Goal: Transaction & Acquisition: Purchase product/service

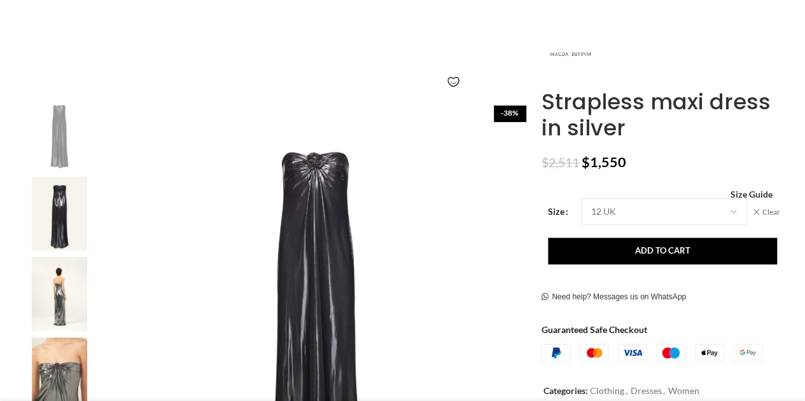
scroll to position [159, 0]
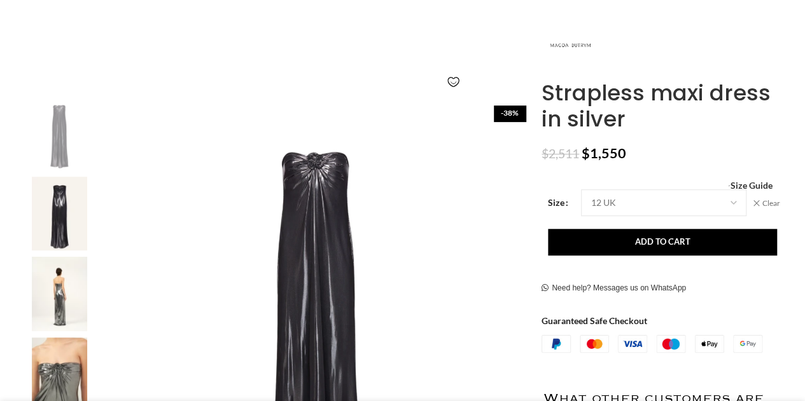
click at [60, 281] on img at bounding box center [59, 294] width 78 height 74
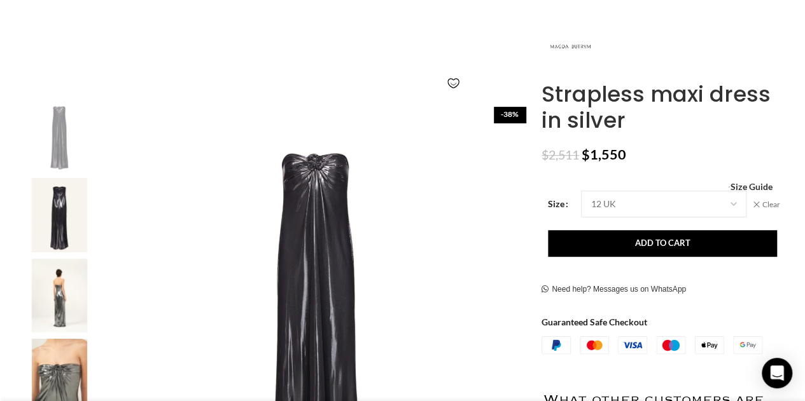
click at [67, 194] on img "2 / 4" at bounding box center [59, 215] width 78 height 74
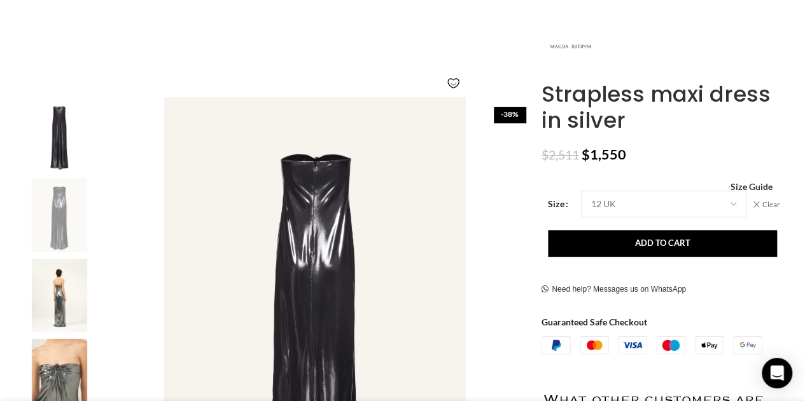
click at [64, 134] on img "1 / 4" at bounding box center [59, 134] width 78 height 74
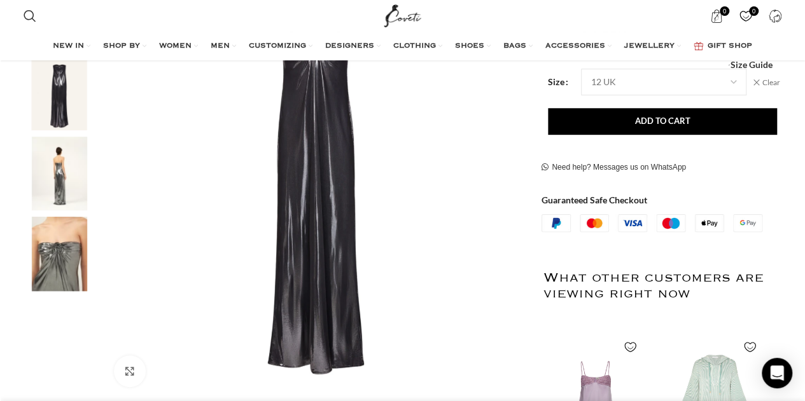
scroll to position [286, 0]
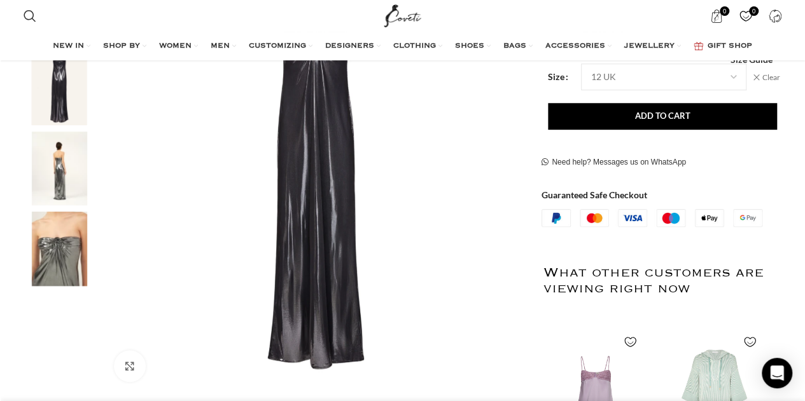
click at [55, 234] on img "4 / 4" at bounding box center [59, 249] width 78 height 74
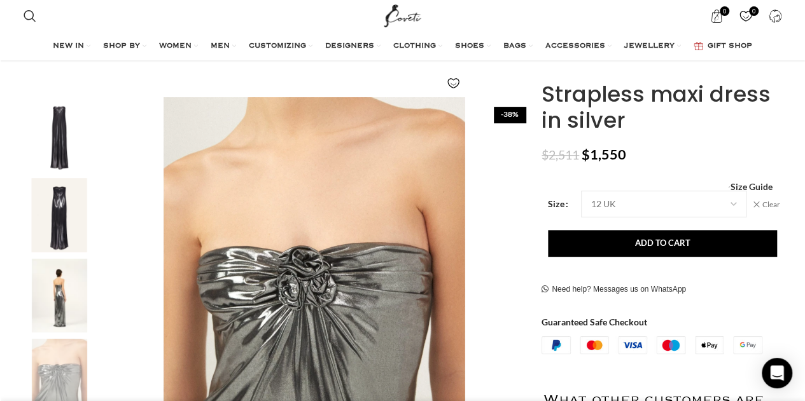
scroll to position [0, 134]
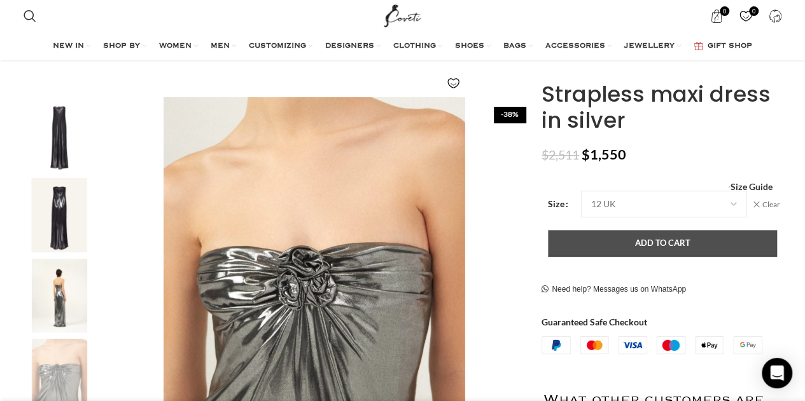
click at [629, 241] on button "Add to cart" at bounding box center [662, 243] width 229 height 27
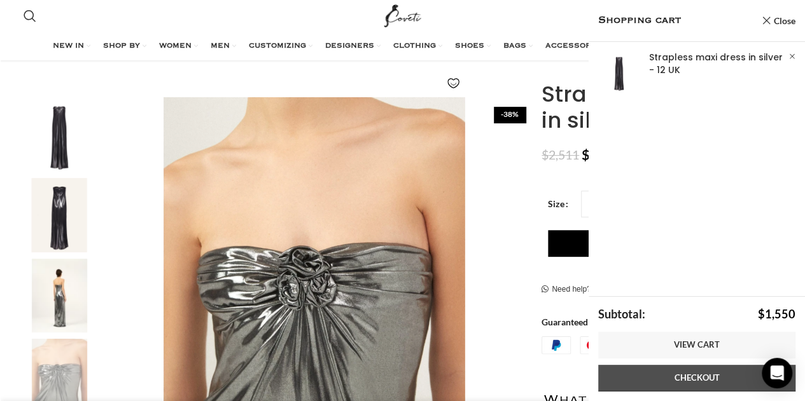
scroll to position [0, 268]
click at [645, 377] on link "Checkout" at bounding box center [696, 378] width 197 height 27
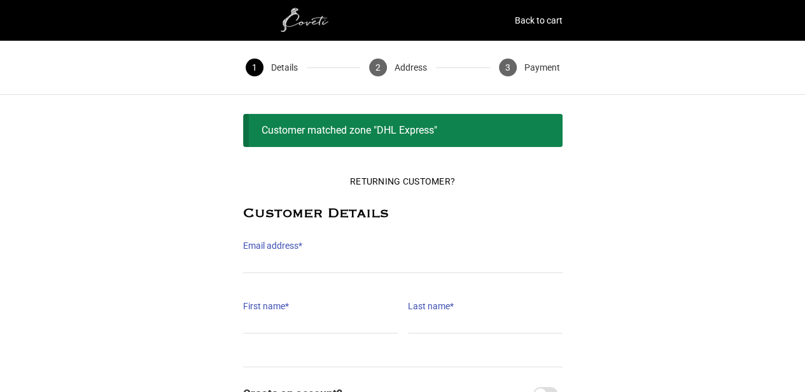
type input "georgiamort93@gmail.com"
type input "Georgia"
type input "Mort"
type input "+61 406 101 635"
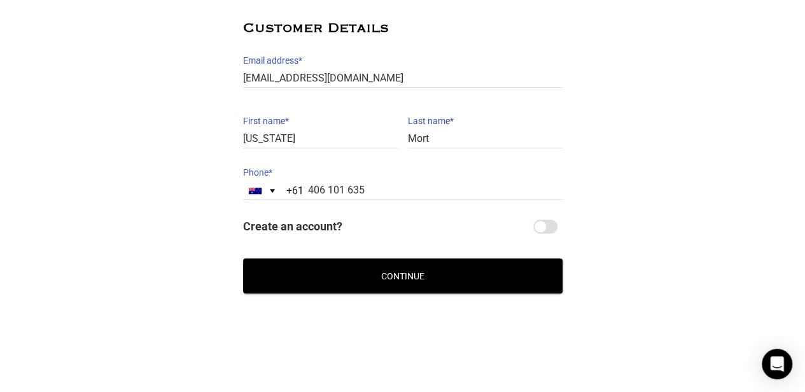
scroll to position [186, 0]
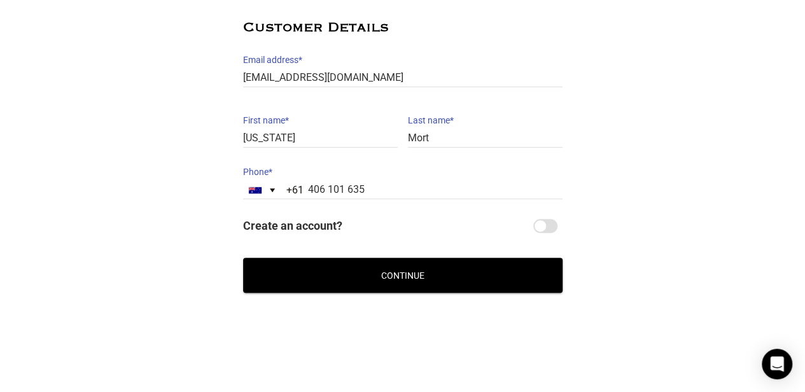
click at [420, 281] on button "Continue" at bounding box center [402, 275] width 319 height 35
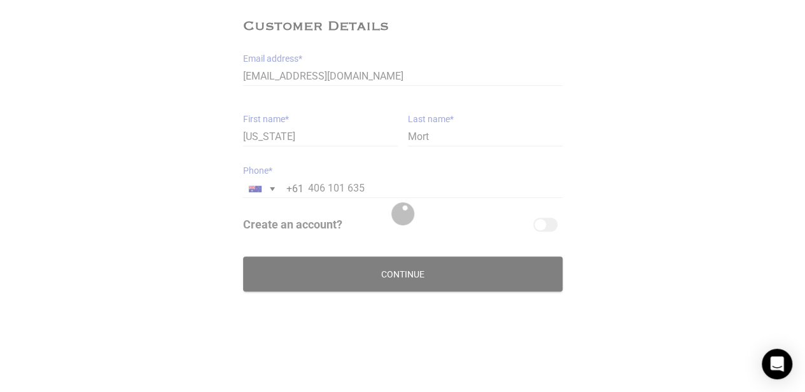
scroll to position [134, 0]
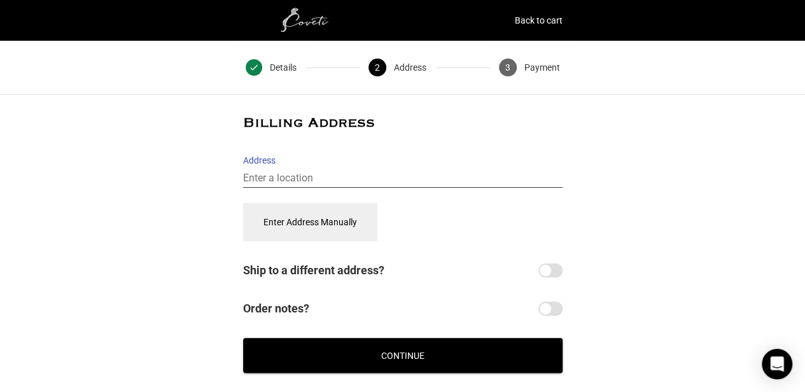
click at [330, 174] on input "Address" at bounding box center [402, 178] width 319 height 18
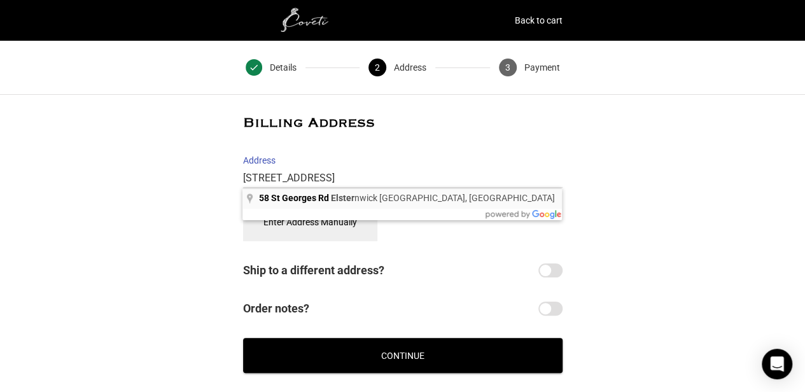
type input "58 St Georges Rd, Elsternwick VIC, Australia"
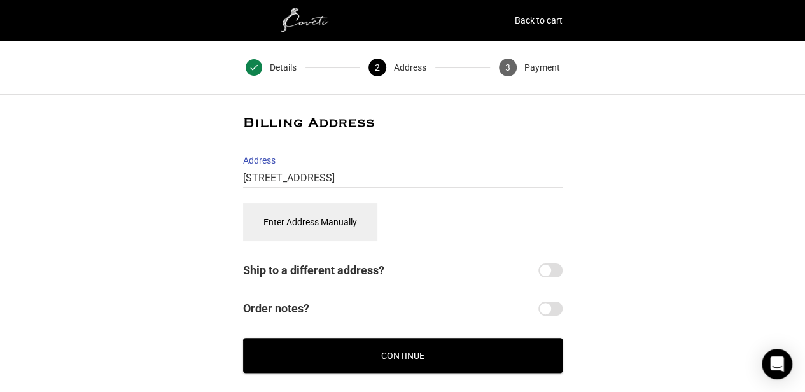
select select "AU"
type input "58 St Georges Rd, Elsternwick"
type input "3185"
select select "VIC"
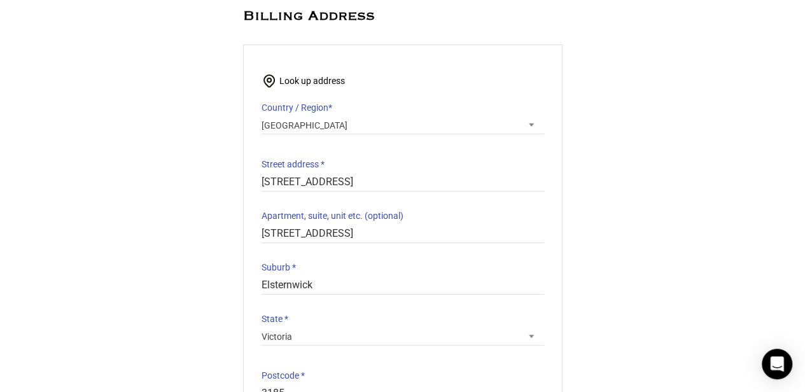
scroll to position [127, 0]
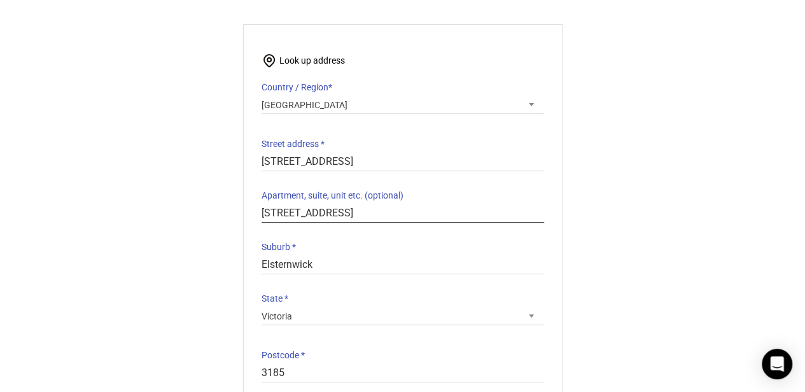
drag, startPoint x: 285, startPoint y: 229, endPoint x: 148, endPoint y: 231, distance: 137.4
click at [148, 231] on div "Returning Customer? Customer Details Email address * georgiamort93@gmail.com Em…" at bounding box center [402, 260] width 805 height 545
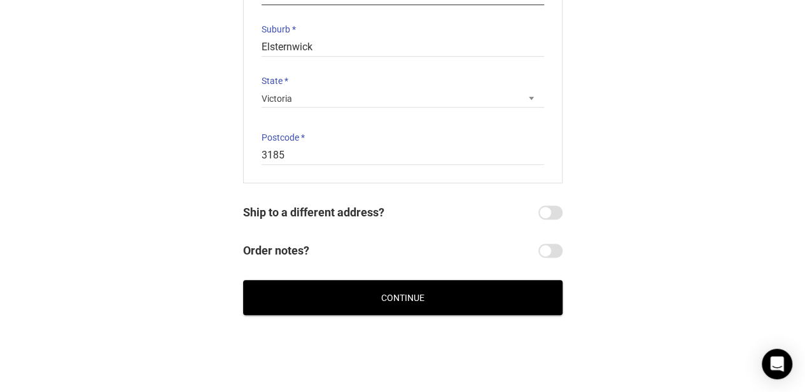
scroll to position [367, 0]
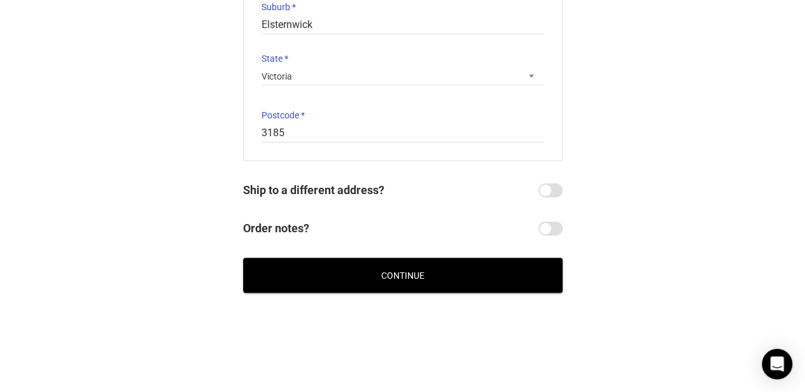
click at [421, 277] on button "Continue" at bounding box center [402, 275] width 319 height 35
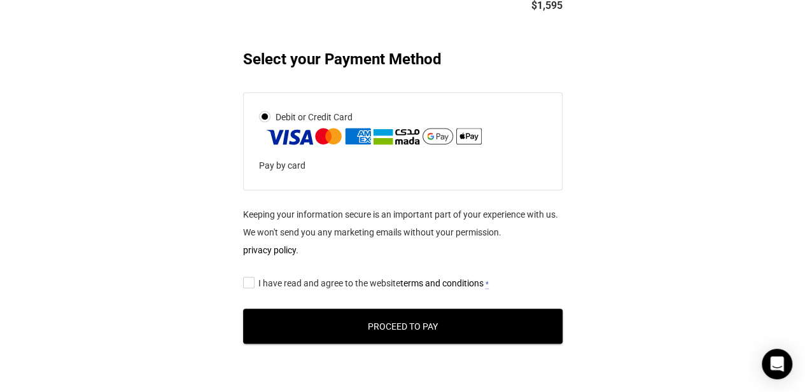
scroll to position [573, 0]
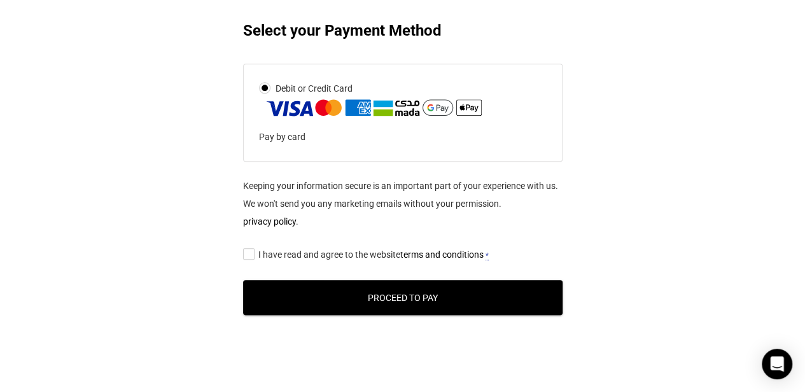
click at [277, 249] on span "I have read and agree to the website terms and conditions" at bounding box center [370, 254] width 225 height 10
click at [251, 253] on input "I have read and agree to the website terms and conditions *" at bounding box center [247, 253] width 8 height 0
click at [407, 296] on button "Proceed to Pay" at bounding box center [402, 297] width 319 height 35
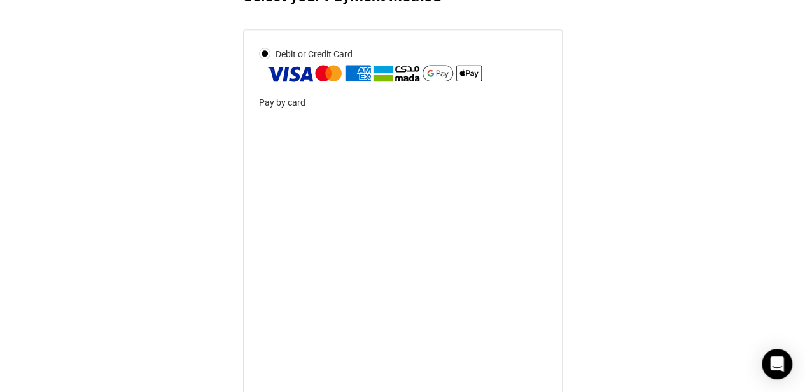
scroll to position [636, 0]
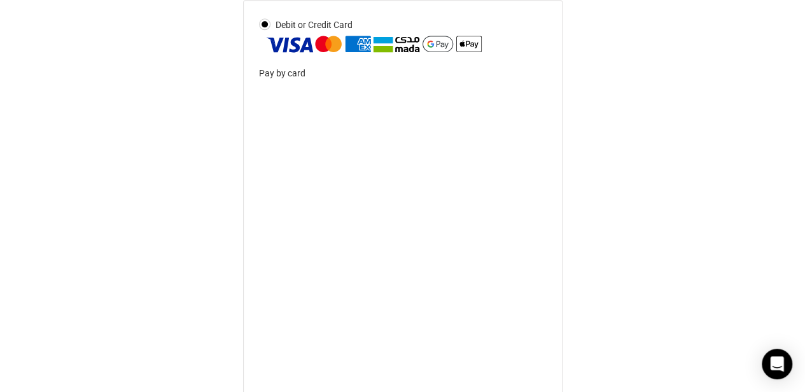
scroll to position [635, 0]
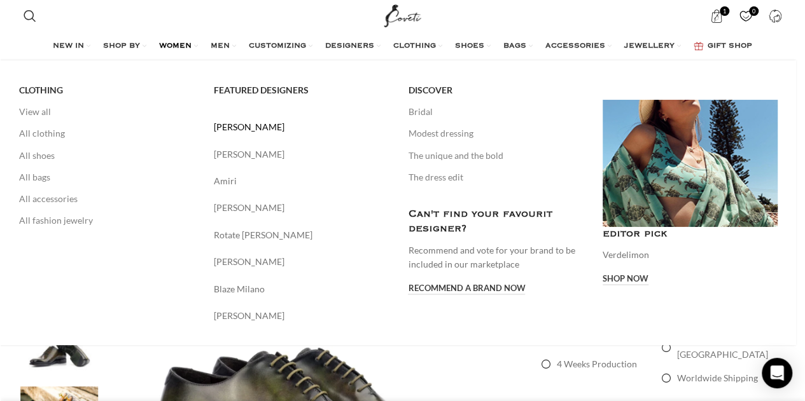
click at [224, 127] on link "[PERSON_NAME]" at bounding box center [302, 127] width 176 height 14
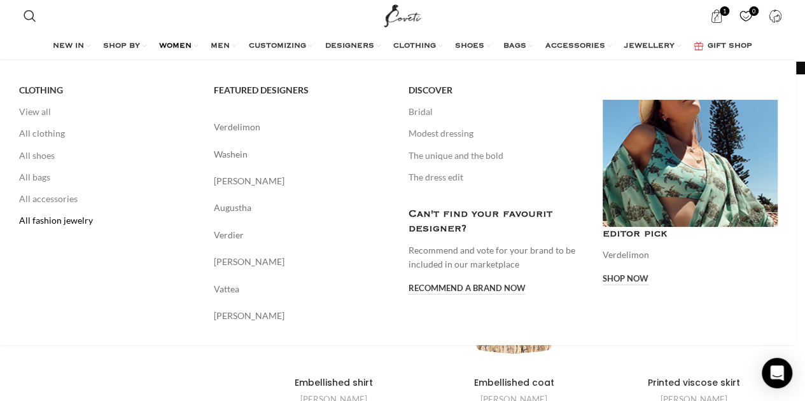
click at [72, 220] on link "All fashion jewelry" at bounding box center [107, 221] width 176 height 22
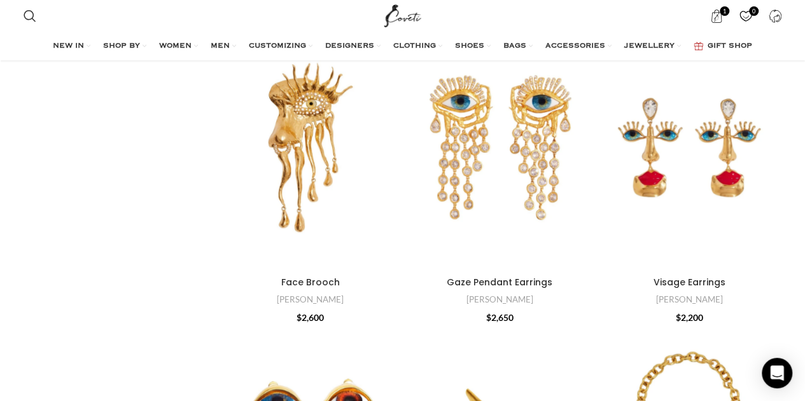
scroll to position [382, 0]
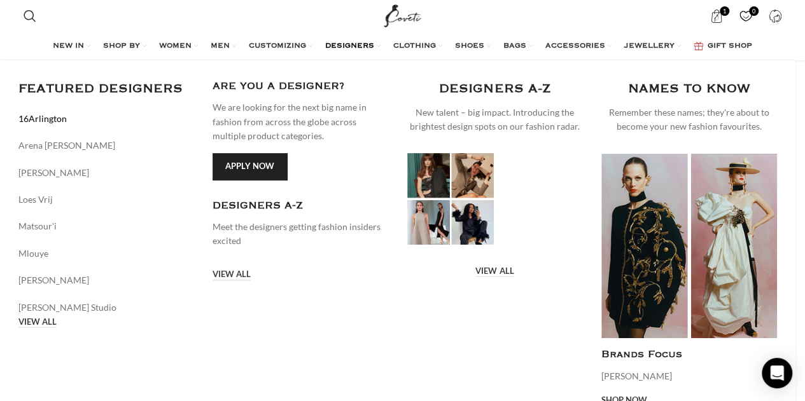
click at [66, 123] on link "16Arlington" at bounding box center [106, 119] width 176 height 14
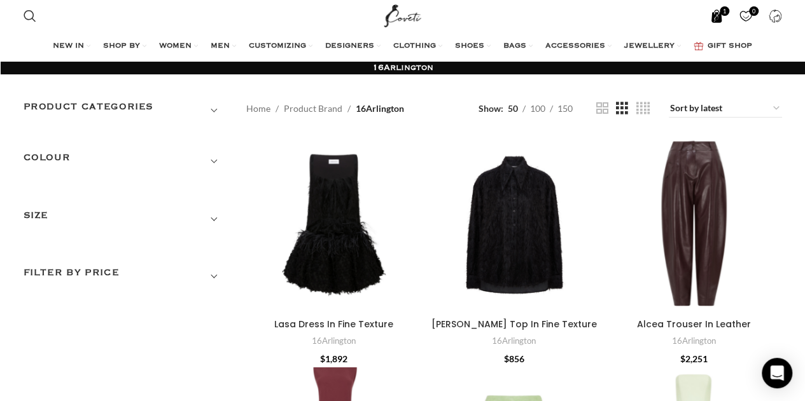
click at [711, 14] on span "1 item" at bounding box center [716, 16] width 13 height 13
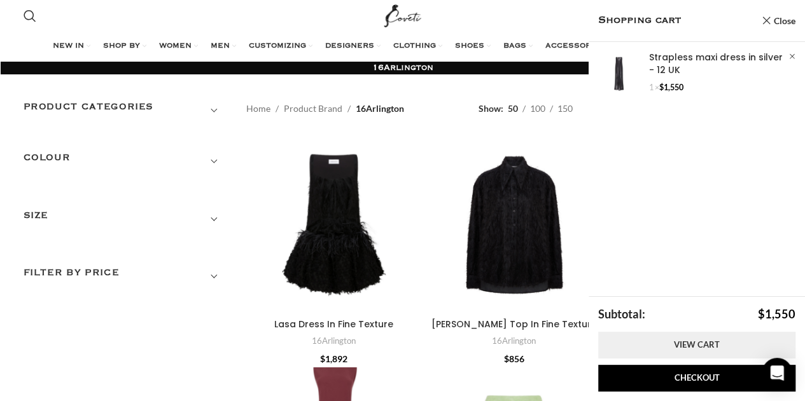
click at [708, 345] on link "View cart" at bounding box center [696, 345] width 197 height 27
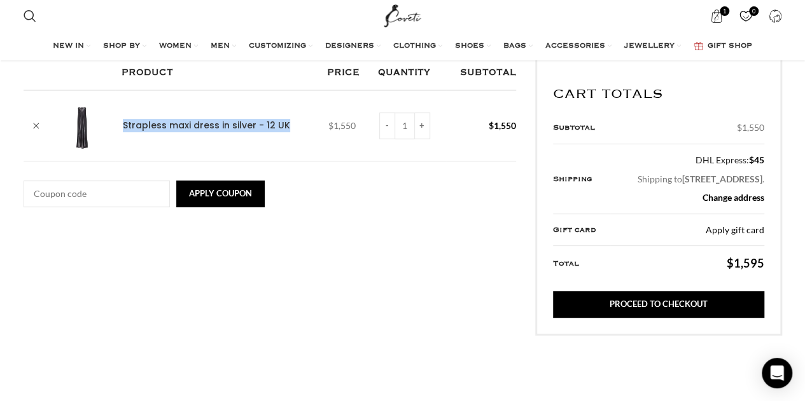
scroll to position [0, 134]
drag, startPoint x: 118, startPoint y: 126, endPoint x: 285, endPoint y: 125, distance: 166.7
click at [285, 125] on td "Strapless maxi dress in silver - 12 UK" at bounding box center [218, 125] width 206 height 71
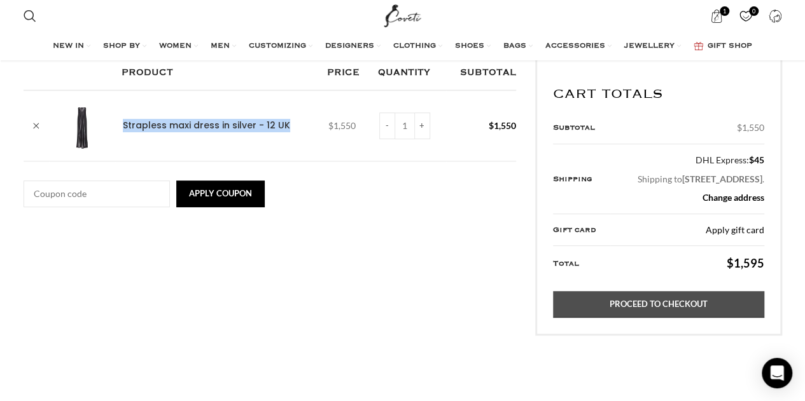
click at [594, 318] on link "Proceed to checkout" at bounding box center [658, 304] width 211 height 27
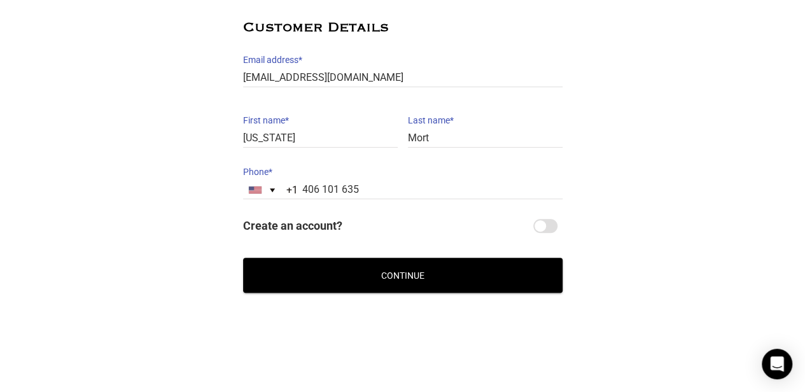
scroll to position [186, 0]
click at [274, 189] on div "Selected country" at bounding box center [272, 190] width 5 height 4
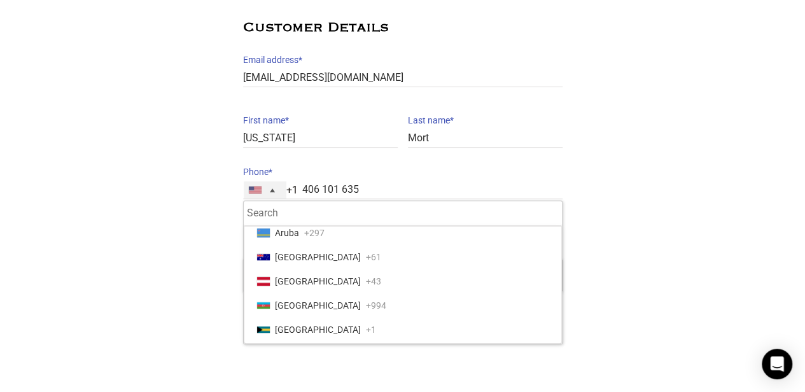
scroll to position [255, 0]
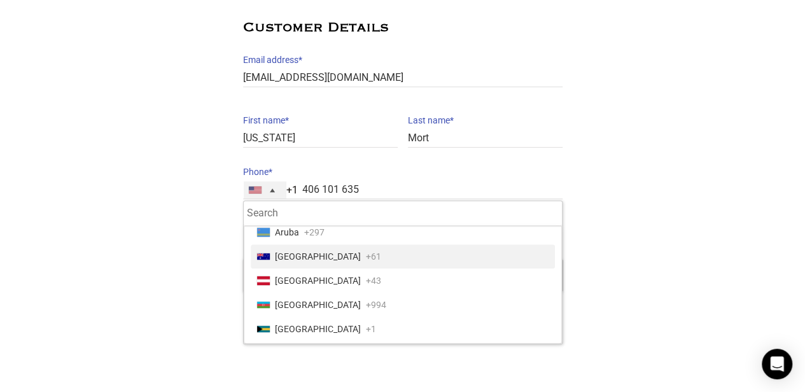
click at [311, 251] on li "Australia +61" at bounding box center [403, 256] width 304 height 24
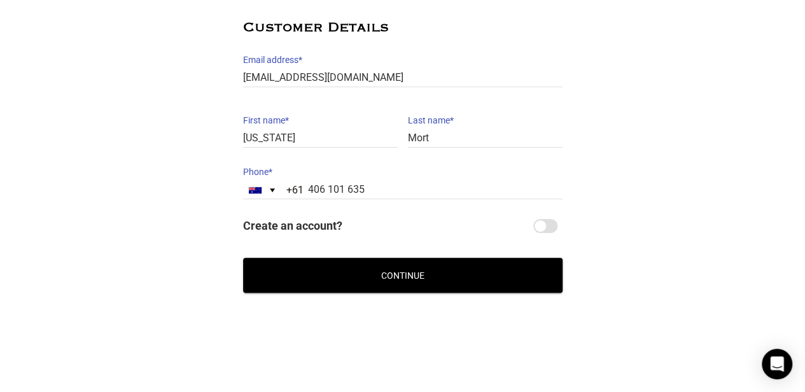
click at [369, 264] on button "Continue" at bounding box center [402, 275] width 319 height 35
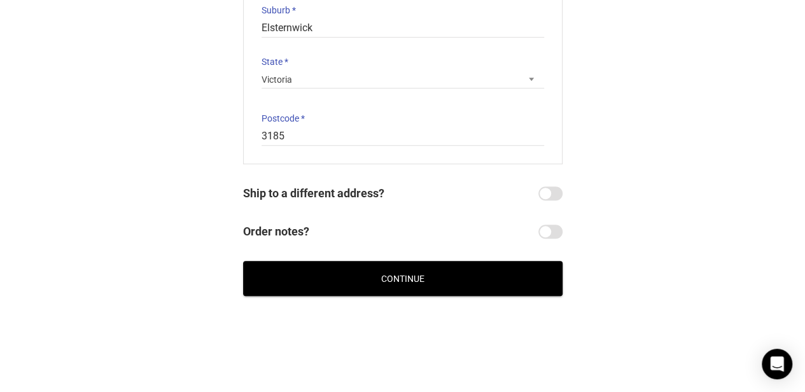
scroll to position [367, 0]
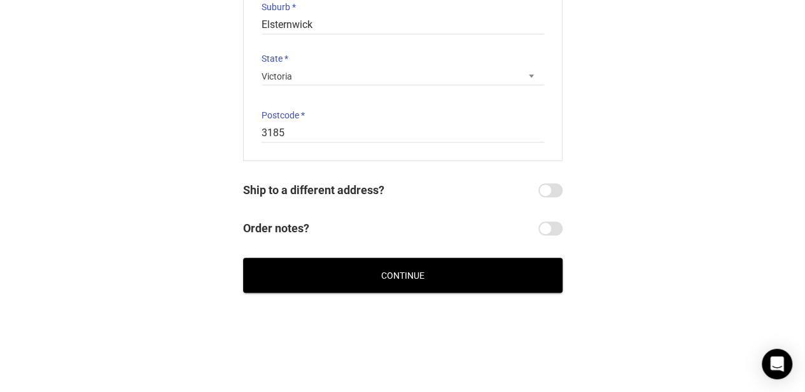
click at [427, 264] on button "Continue" at bounding box center [402, 275] width 319 height 35
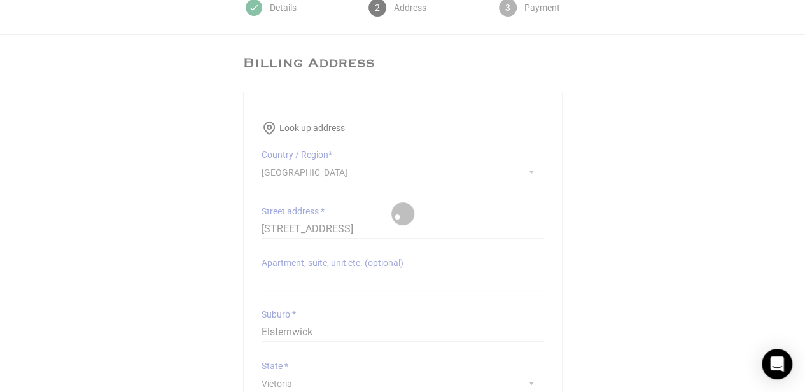
scroll to position [0, 0]
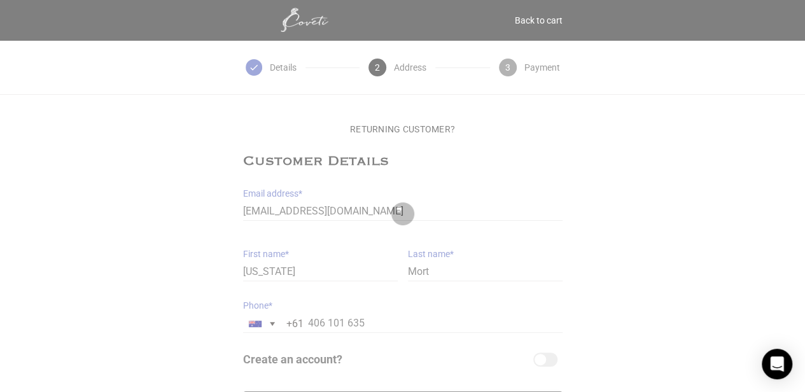
scroll to position [134, 0]
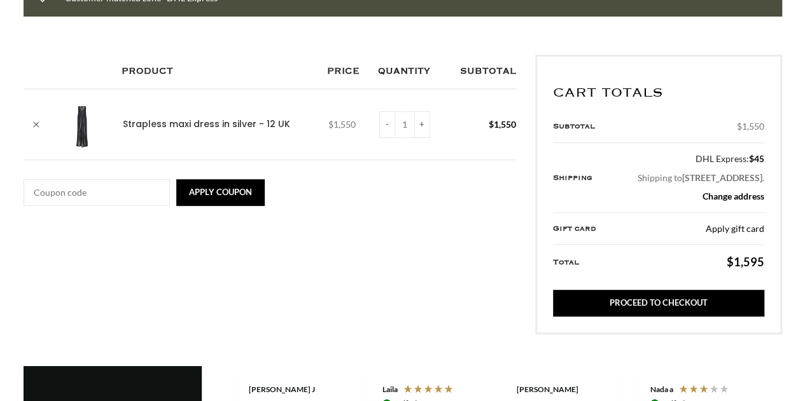
click at [88, 133] on img at bounding box center [82, 124] width 51 height 51
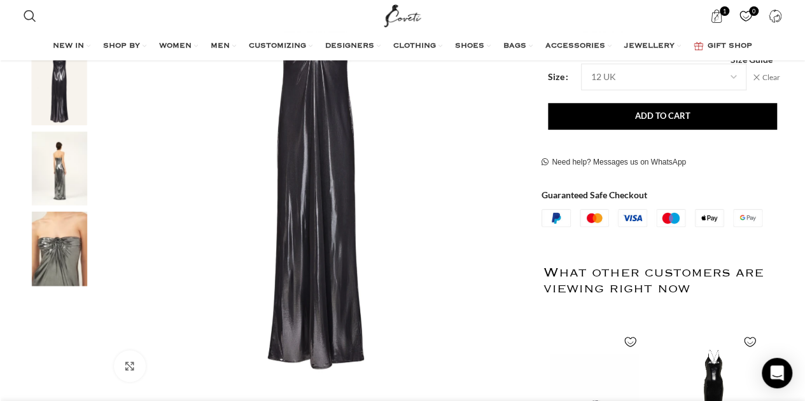
scroll to position [95, 0]
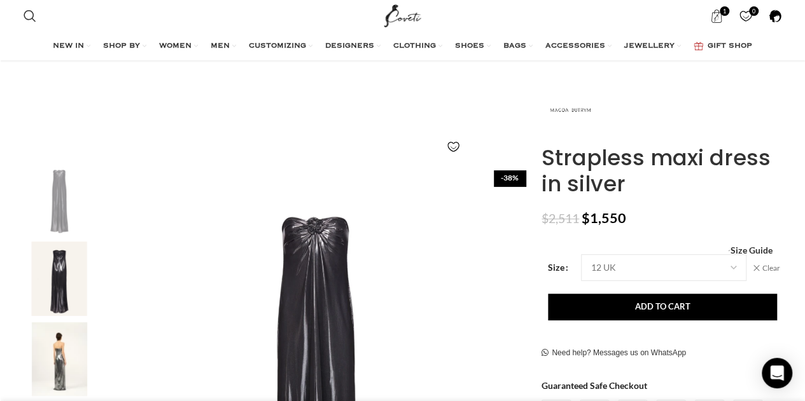
click at [773, 18] on span at bounding box center [775, 16] width 13 height 13
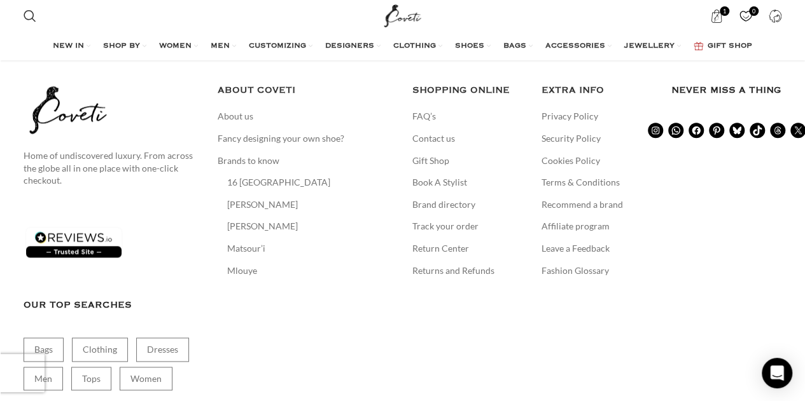
scroll to position [764, 0]
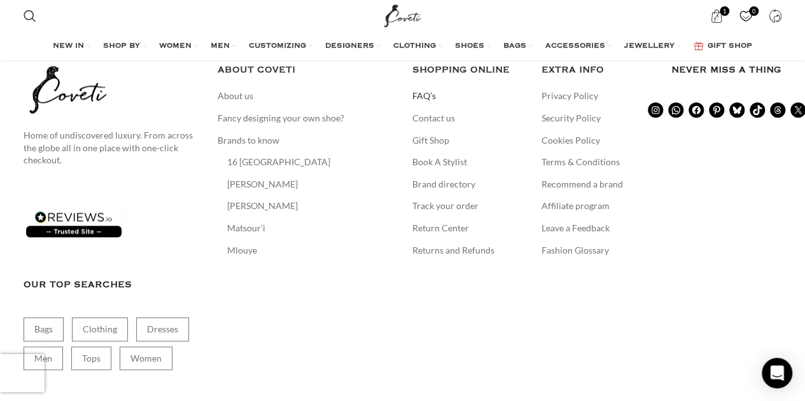
click at [428, 93] on link "FAQ’s" at bounding box center [424, 96] width 25 height 13
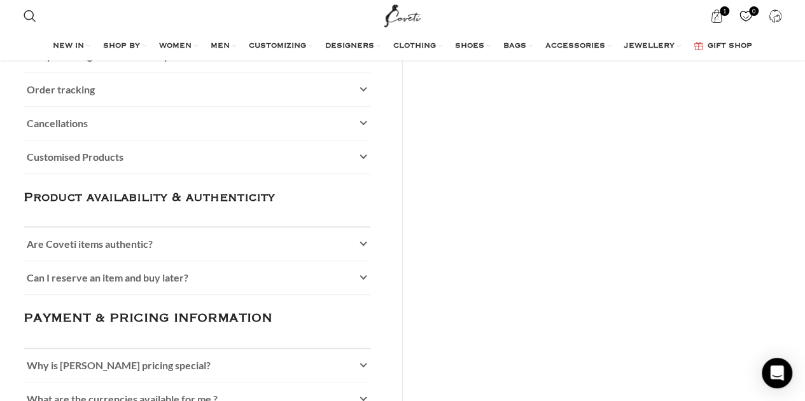
scroll to position [509, 0]
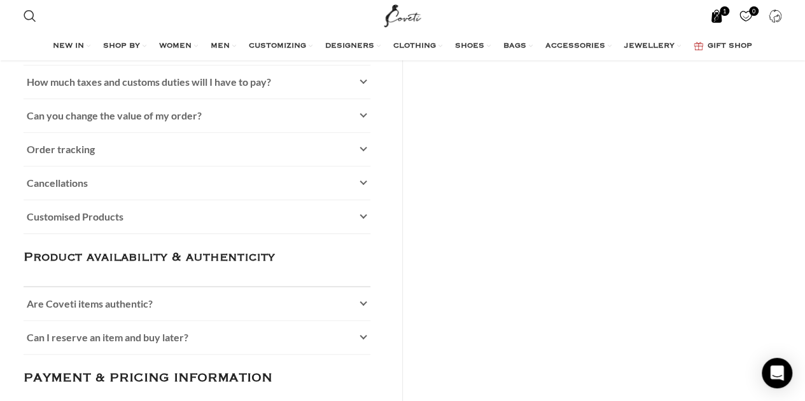
click at [720, 15] on span "1 item" at bounding box center [716, 16] width 13 height 13
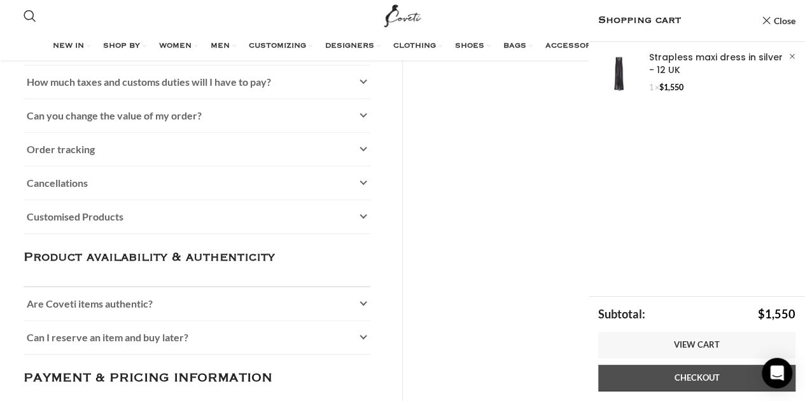
click at [710, 379] on link "Checkout" at bounding box center [696, 378] width 197 height 27
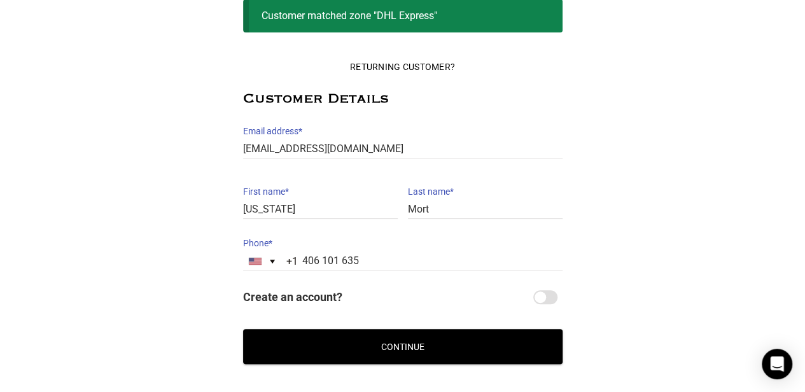
scroll to position [127, 0]
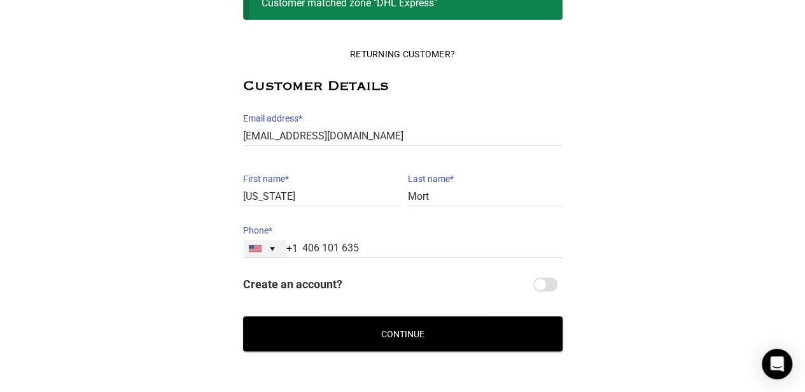
click at [255, 249] on div "[GEOGRAPHIC_DATA] +1" at bounding box center [255, 248] width 13 height 7
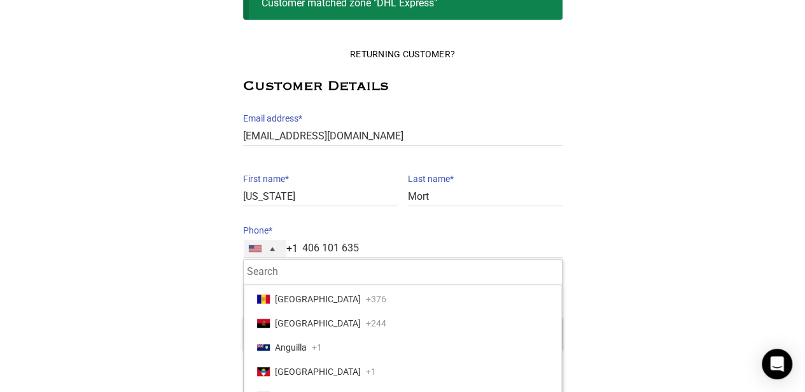
scroll to position [191, 0]
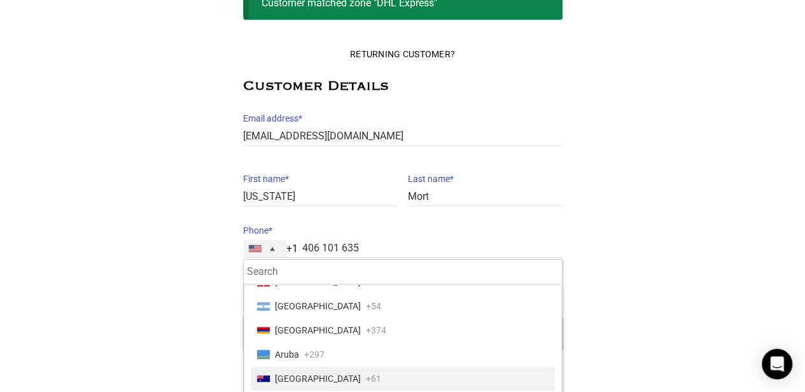
click at [285, 366] on li "[GEOGRAPHIC_DATA] +61" at bounding box center [403, 378] width 304 height 24
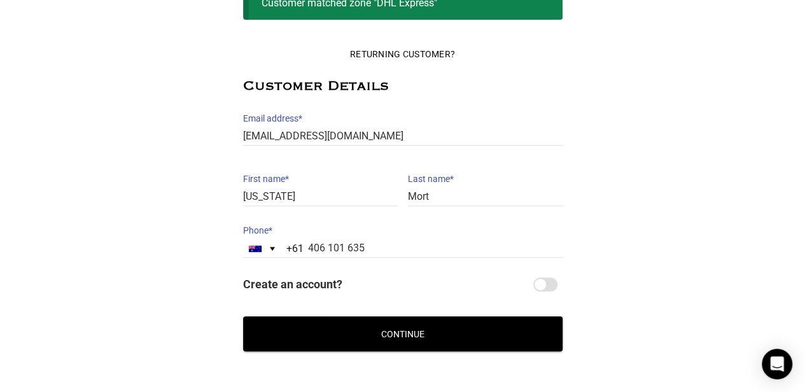
click at [335, 337] on button "Continue" at bounding box center [402, 333] width 319 height 35
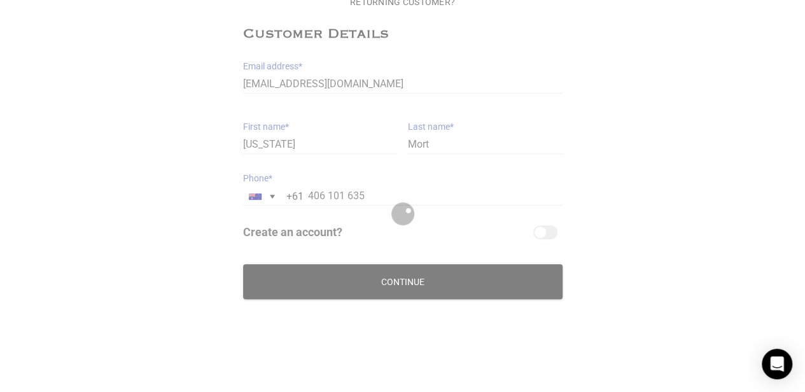
scroll to position [108, 0]
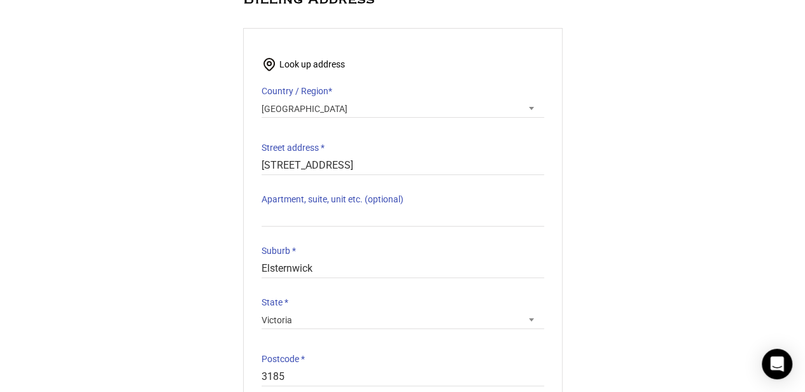
scroll to position [127, 0]
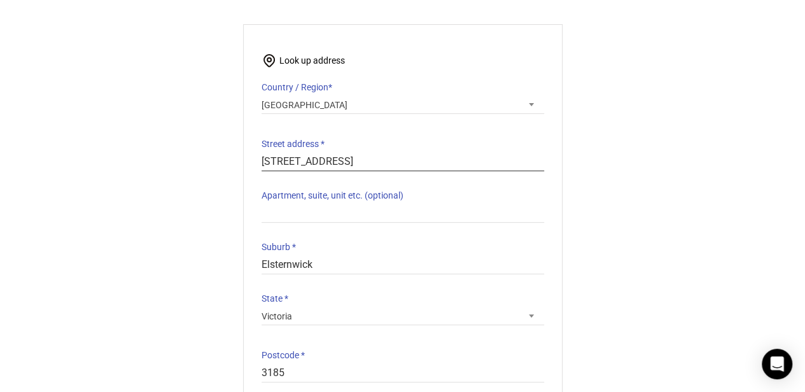
drag, startPoint x: 347, startPoint y: 157, endPoint x: 227, endPoint y: 143, distance: 121.1
click at [228, 143] on section "Billing Address Start typing your address to search. Info Start with your house…" at bounding box center [403, 260] width 350 height 545
type input "8 drummoyne ave drummonyne"
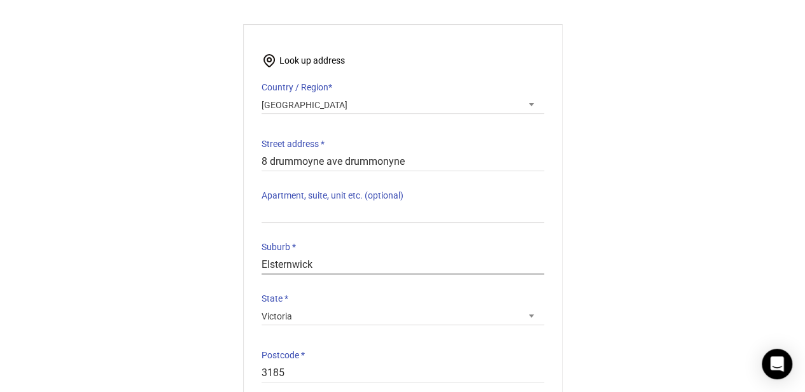
drag, startPoint x: 327, startPoint y: 265, endPoint x: 211, endPoint y: 263, distance: 115.8
click at [211, 263] on div "Returning Customer? Customer Details Email address * [EMAIL_ADDRESS][DOMAIN_NAM…" at bounding box center [402, 260] width 805 height 545
type input "Drummoyne"
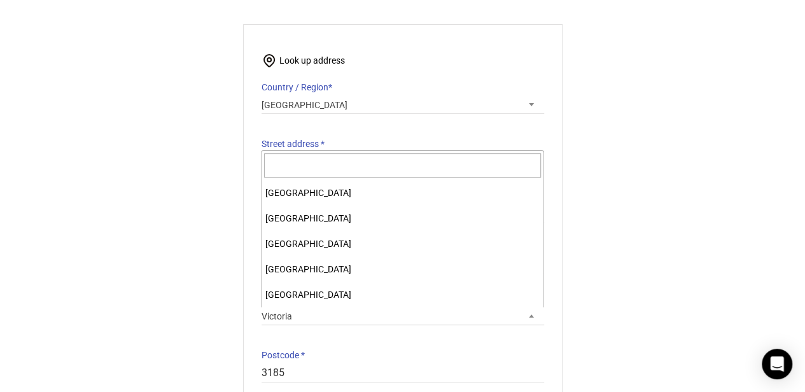
click at [513, 311] on span "Victoria" at bounding box center [403, 316] width 283 height 18
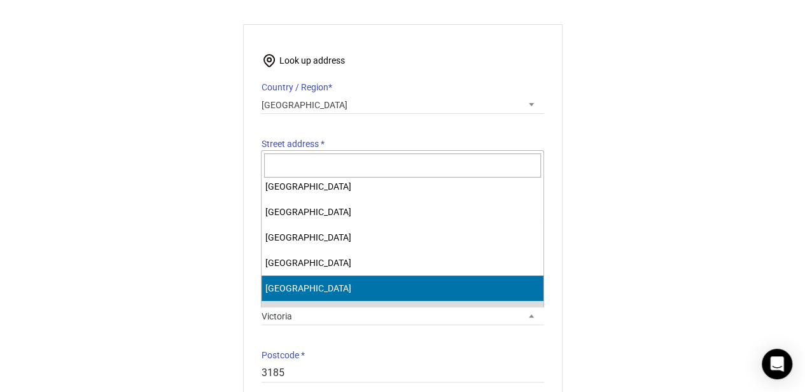
scroll to position [13, 0]
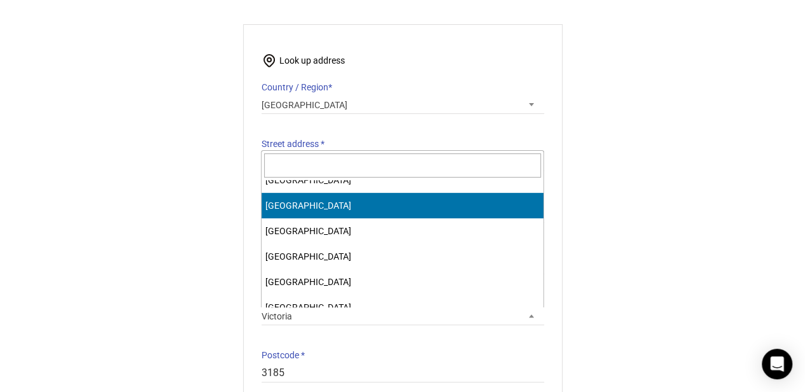
select select "[GEOGRAPHIC_DATA]"
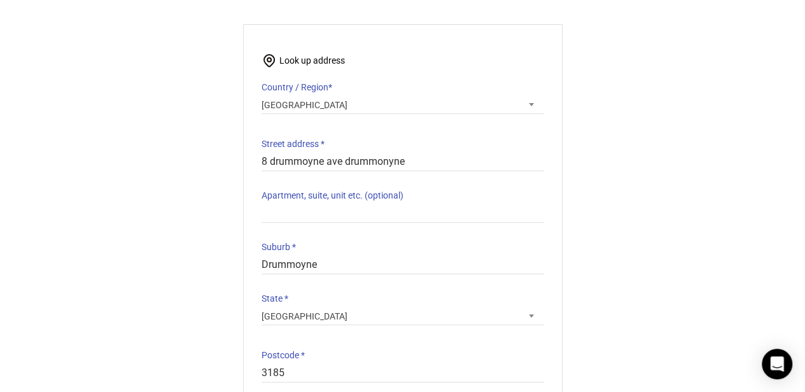
click at [409, 148] on label "Street address *" at bounding box center [403, 144] width 283 height 18
click at [409, 153] on input "8 drummoyne ave drummonyne" at bounding box center [403, 162] width 283 height 18
click at [394, 179] on div "Look up address Country / Region * Select a country / region… [GEOGRAPHIC_DATA]…" at bounding box center [403, 217] width 283 height 331
drag, startPoint x: 407, startPoint y: 157, endPoint x: 344, endPoint y: 167, distance: 64.5
click at [344, 167] on input "8 drummoyne ave drummonyne" at bounding box center [403, 162] width 283 height 18
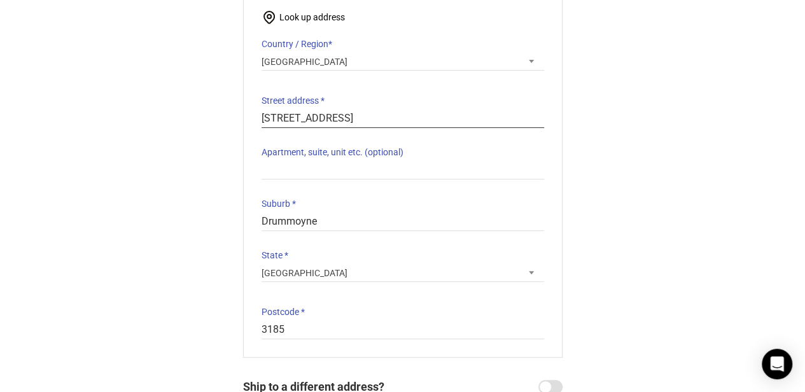
scroll to position [191, 0]
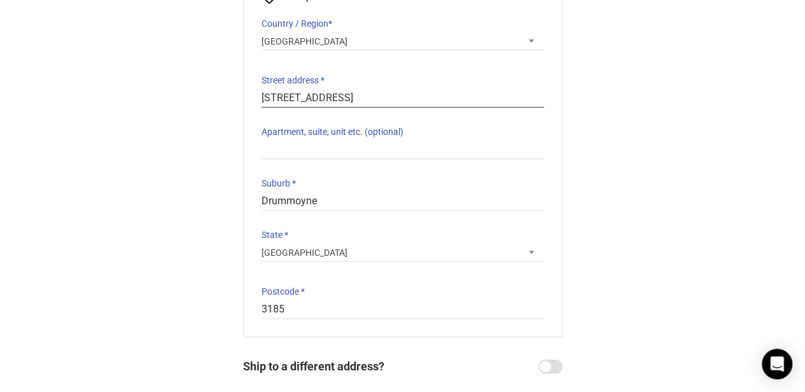
type input "[STREET_ADDRESS]"
drag, startPoint x: 309, startPoint y: 308, endPoint x: 157, endPoint y: 304, distance: 152.8
click at [157, 304] on div "Returning Customer? Customer Details Email address * [EMAIL_ADDRESS][DOMAIN_NAM…" at bounding box center [402, 196] width 805 height 545
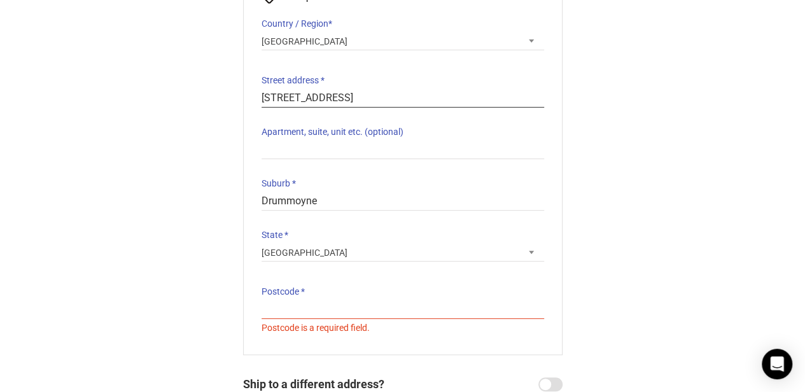
drag, startPoint x: 356, startPoint y: 94, endPoint x: 120, endPoint y: 72, distance: 237.7
click at [115, 73] on div "Returning Customer? Customer Details Email address * [EMAIL_ADDRESS][DOMAIN_NAM…" at bounding box center [402, 205] width 805 height 562
click at [297, 187] on label "Suburb *" at bounding box center [403, 183] width 283 height 18
click at [297, 192] on input "Drummoyne" at bounding box center [403, 201] width 283 height 18
click at [290, 197] on input "Drummoyne" at bounding box center [403, 201] width 283 height 18
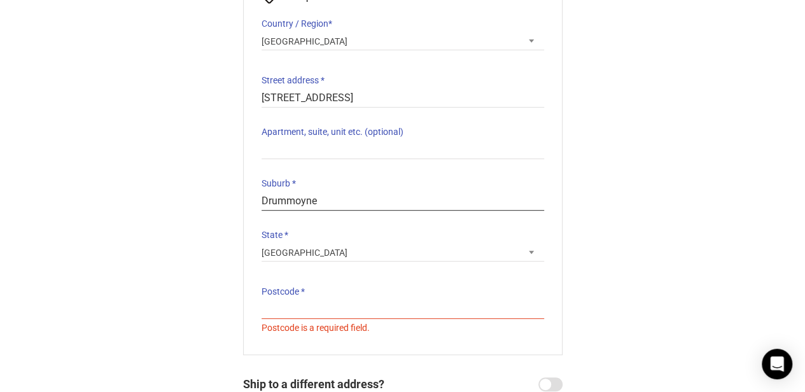
click at [290, 197] on input "Drummoyne" at bounding box center [403, 201] width 283 height 18
click at [287, 301] on input "Postcode *" at bounding box center [403, 309] width 283 height 18
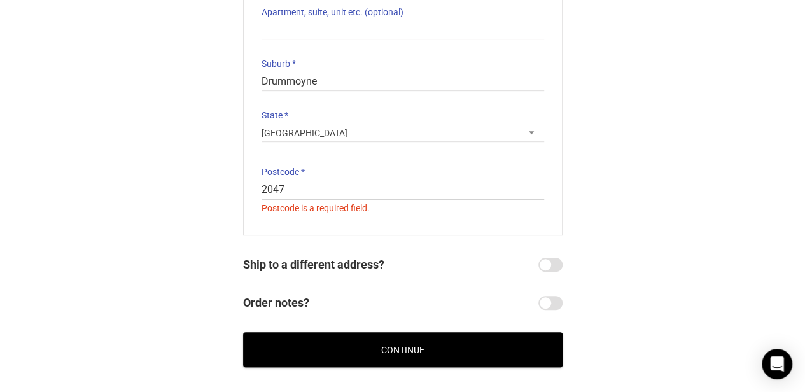
scroll to position [318, 0]
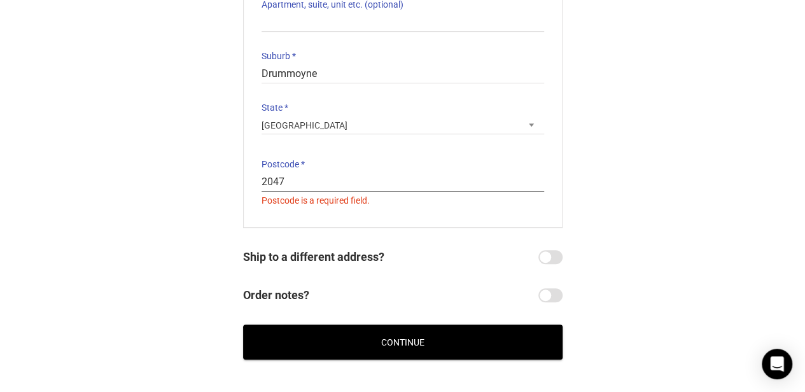
type input "2047"
click at [346, 337] on button "Continue" at bounding box center [402, 342] width 319 height 35
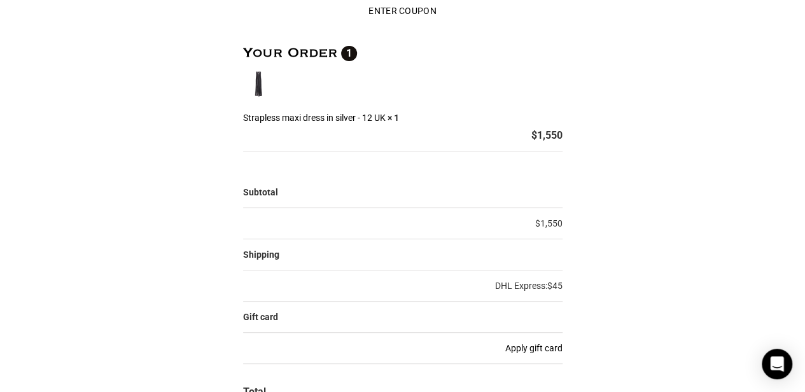
scroll to position [45, 0]
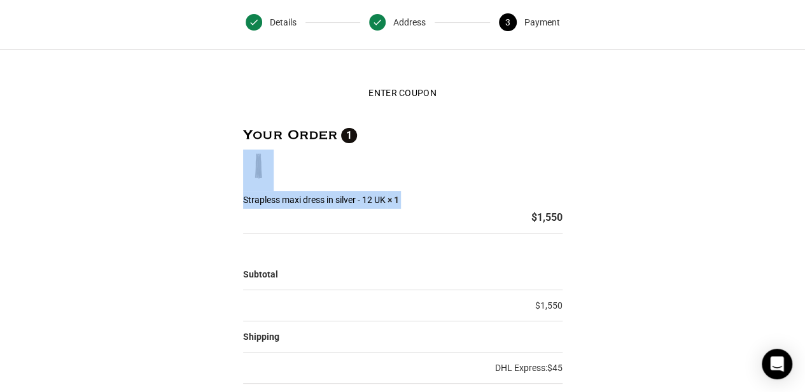
drag, startPoint x: 564, startPoint y: 218, endPoint x: 521, endPoint y: 218, distance: 42.6
click at [527, 213] on div "$ 1,550" at bounding box center [402, 218] width 319 height 18
drag, startPoint x: 533, startPoint y: 216, endPoint x: 564, endPoint y: 214, distance: 31.2
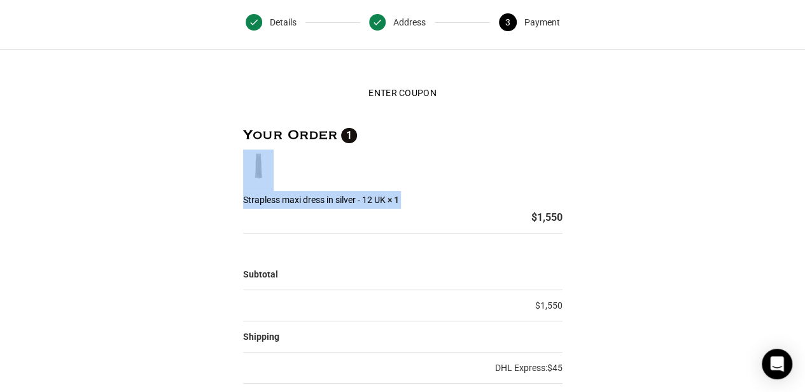
click at [555, 217] on bdi "$ 1,550" at bounding box center [546, 217] width 31 height 12
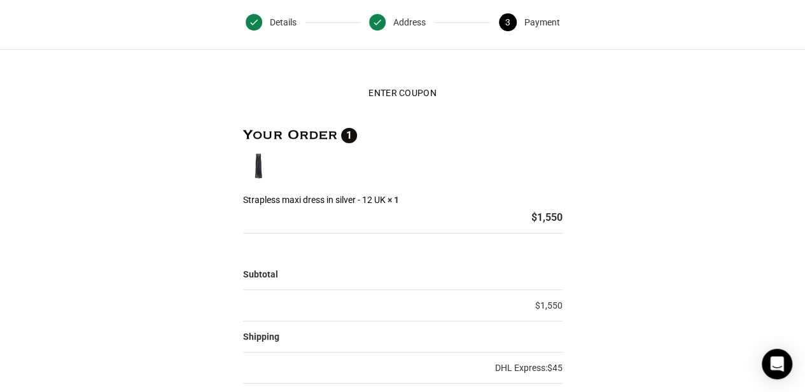
click at [556, 216] on bdi "$ 1,550" at bounding box center [546, 217] width 31 height 12
drag, startPoint x: 559, startPoint y: 216, endPoint x: 531, endPoint y: 218, distance: 28.1
click at [531, 218] on bdi "$ 1,550" at bounding box center [546, 217] width 31 height 12
copy bdi "$ 1,550"
